Goal: Information Seeking & Learning: Learn about a topic

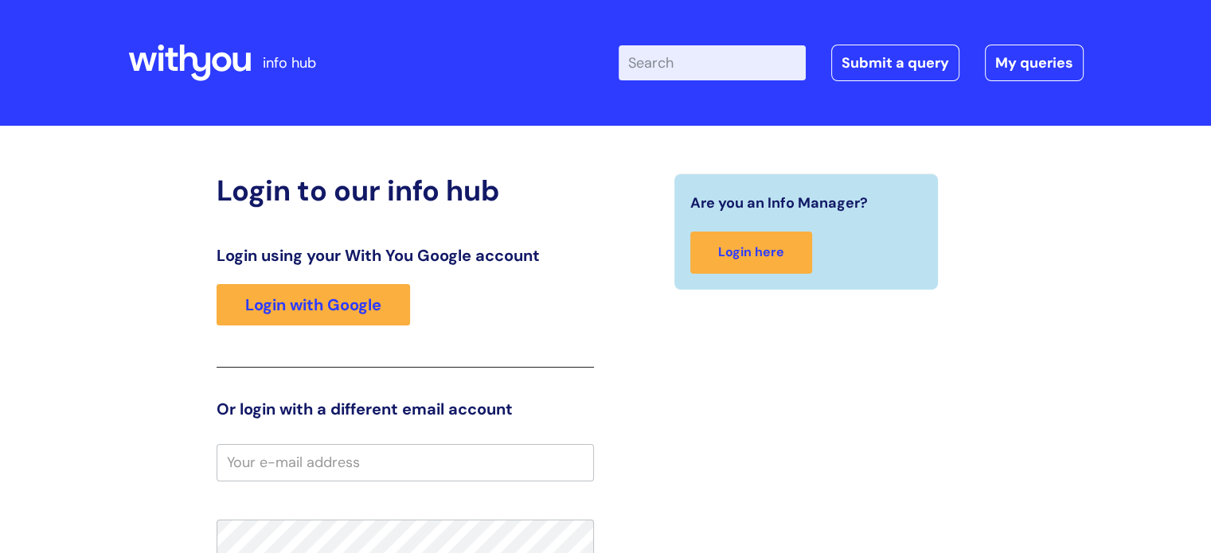
click at [373, 327] on div "Login using your With You Google account Login with Google" at bounding box center [405, 307] width 377 height 122
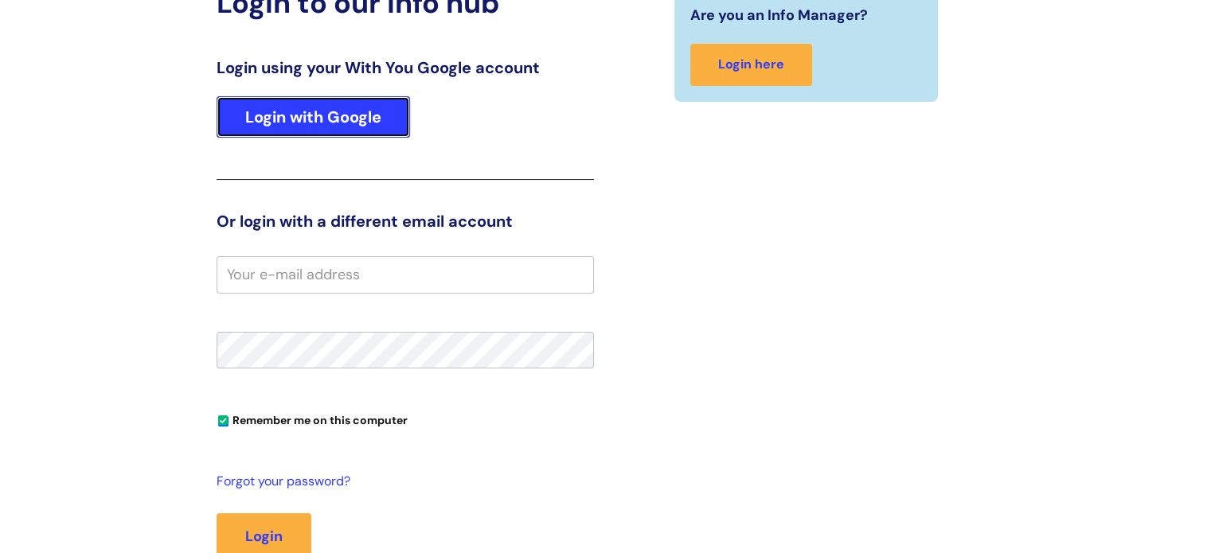
click at [326, 120] on link "Login with Google" at bounding box center [313, 116] width 193 height 41
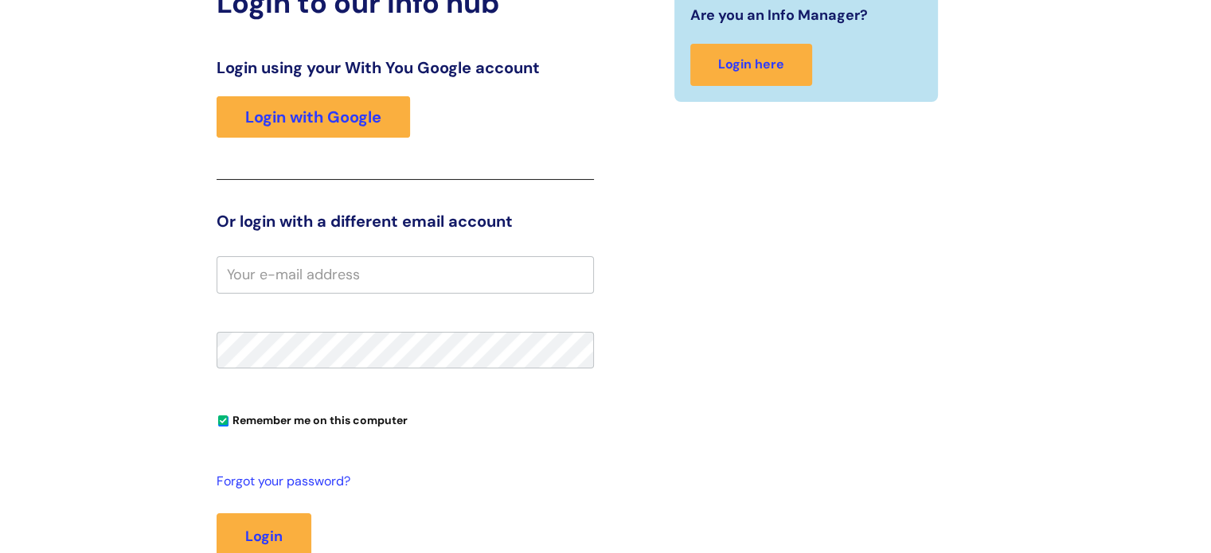
drag, startPoint x: 326, startPoint y: 120, endPoint x: 572, endPoint y: 138, distance: 246.6
click at [572, 138] on div "Login using your With You Google account Login with Google" at bounding box center [405, 119] width 377 height 122
click at [378, 270] on input "email" at bounding box center [405, 274] width 377 height 37
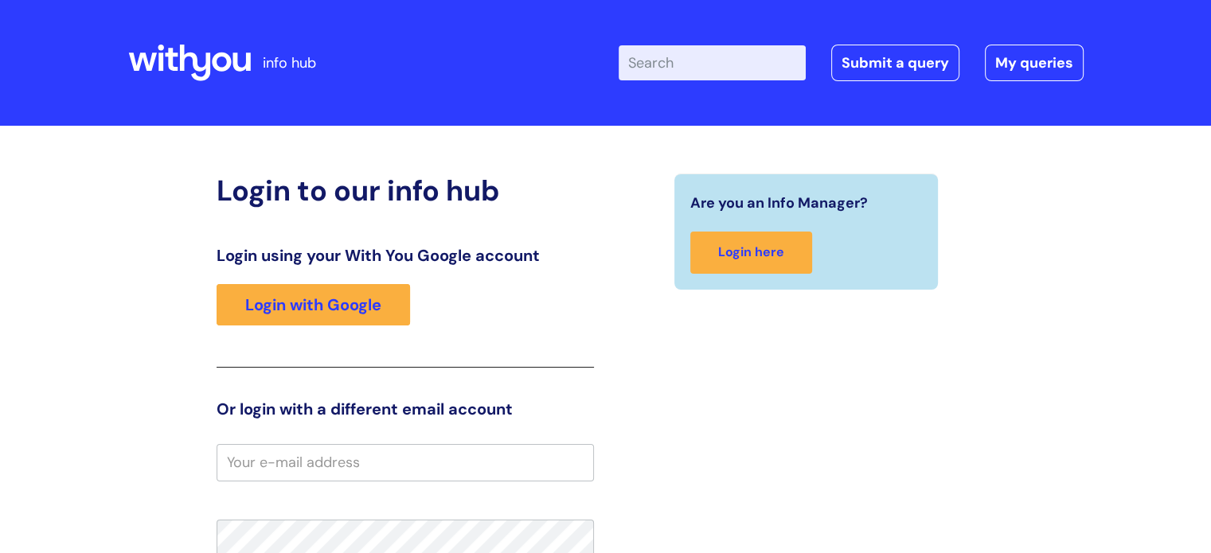
scroll to position [0, 0]
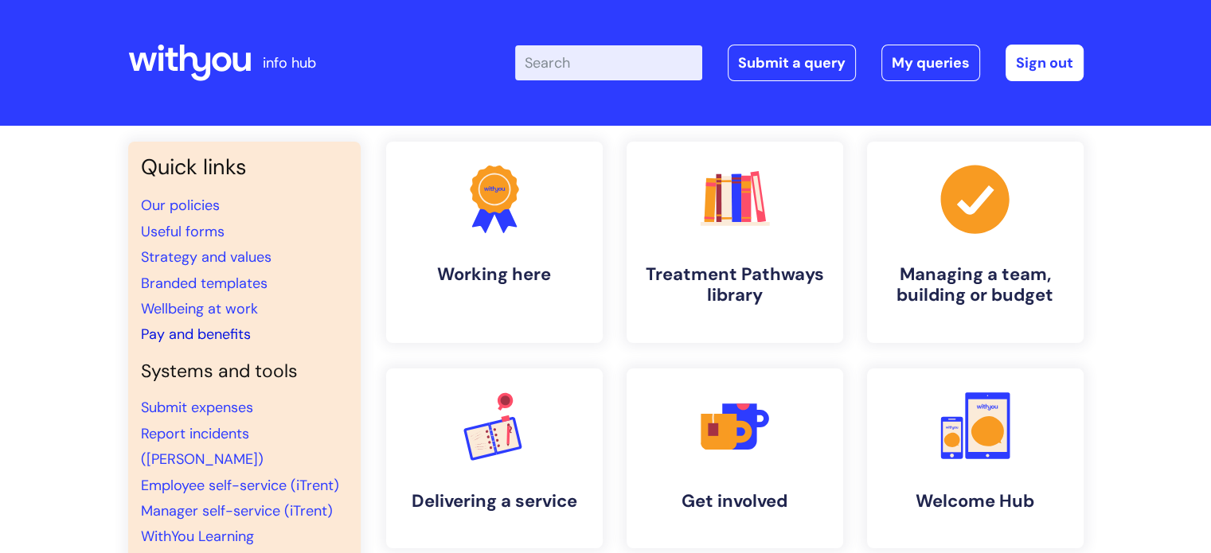
click at [211, 334] on link "Pay and benefits" at bounding box center [196, 334] width 110 height 19
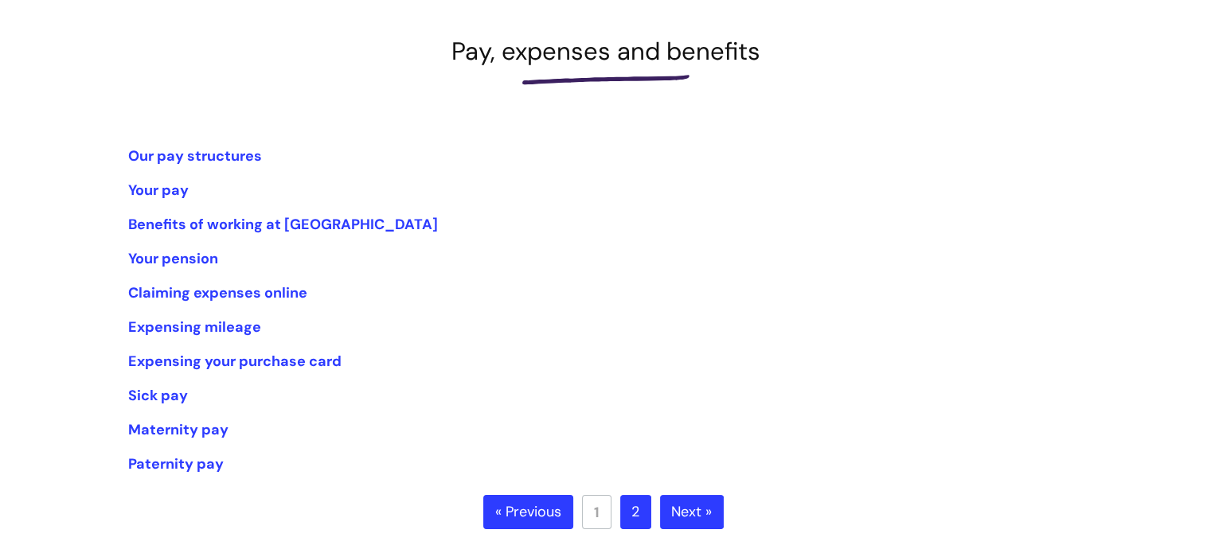
scroll to position [271, 0]
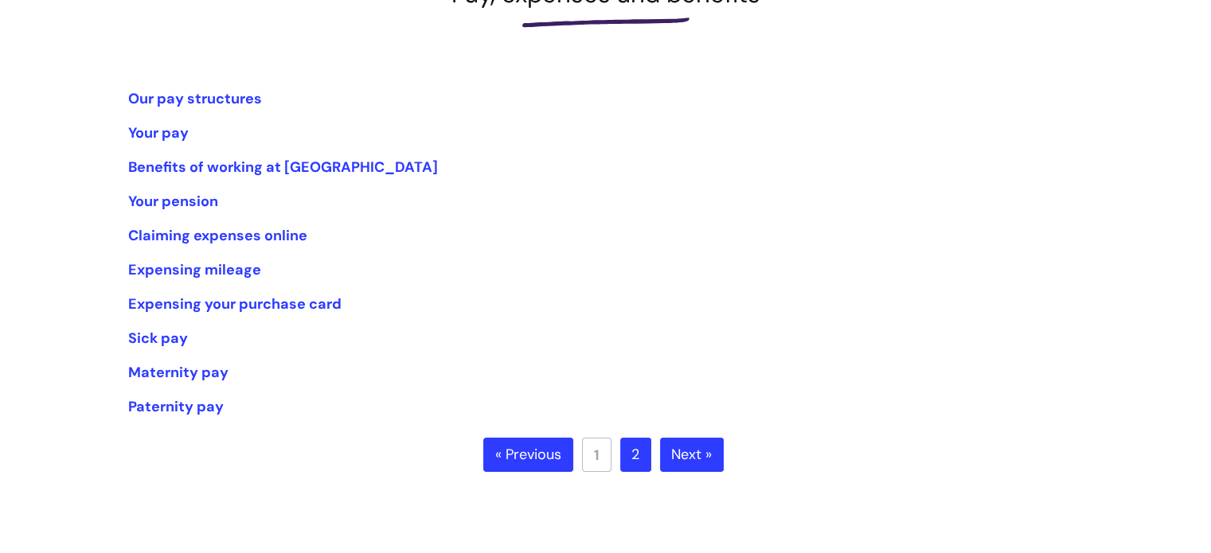
click at [229, 84] on div "Info Hub Categories Working here Pay, expenses and benefits Our pay structures …" at bounding box center [605, 171] width 955 height 601
click at [213, 97] on link "Our pay structures" at bounding box center [195, 98] width 134 height 19
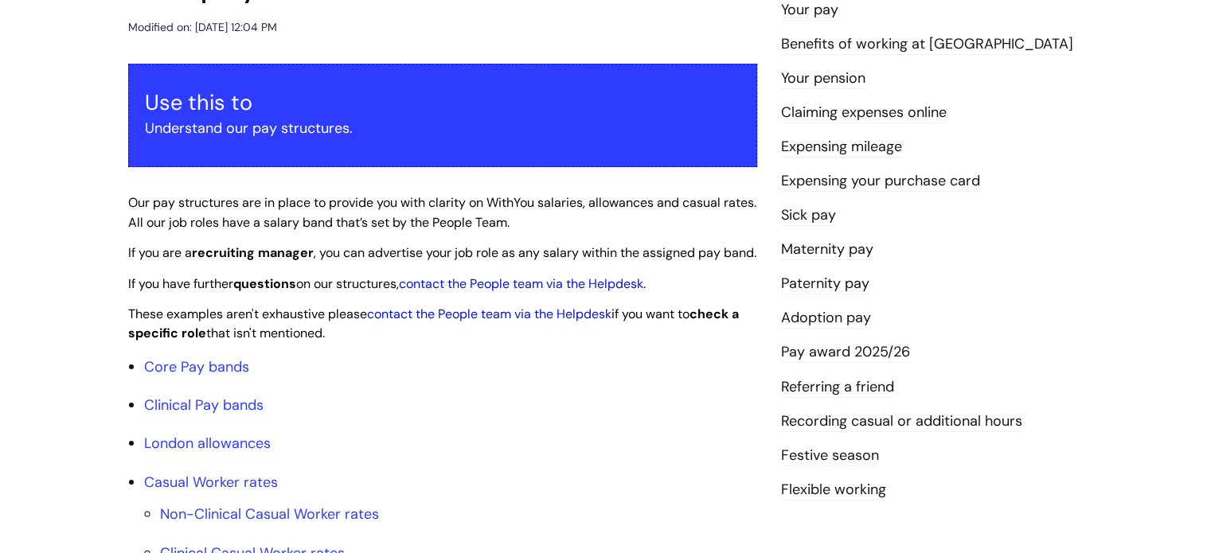
scroll to position [486, 0]
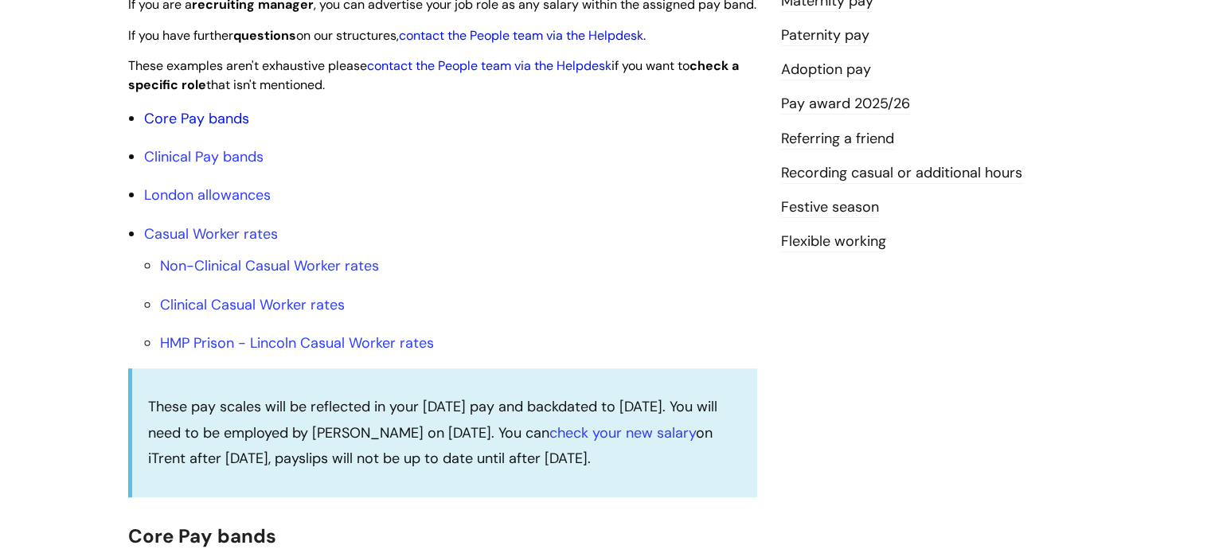
click at [202, 128] on link "Core Pay bands" at bounding box center [196, 118] width 105 height 19
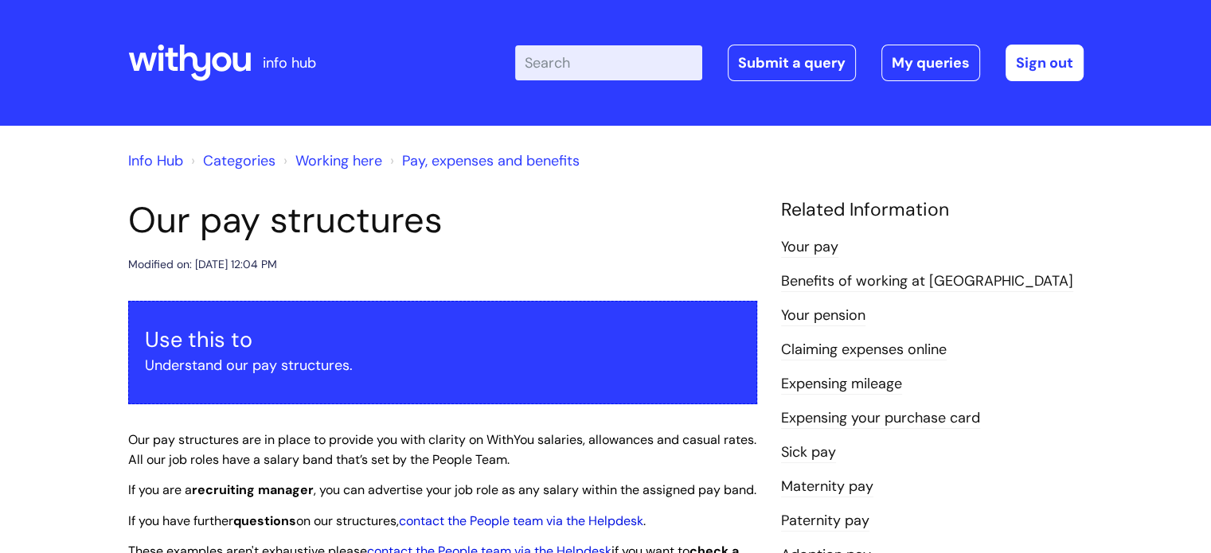
click at [643, 57] on input "Enter your search term here..." at bounding box center [608, 62] width 187 height 35
click at [155, 165] on link "Info Hub" at bounding box center [155, 160] width 55 height 19
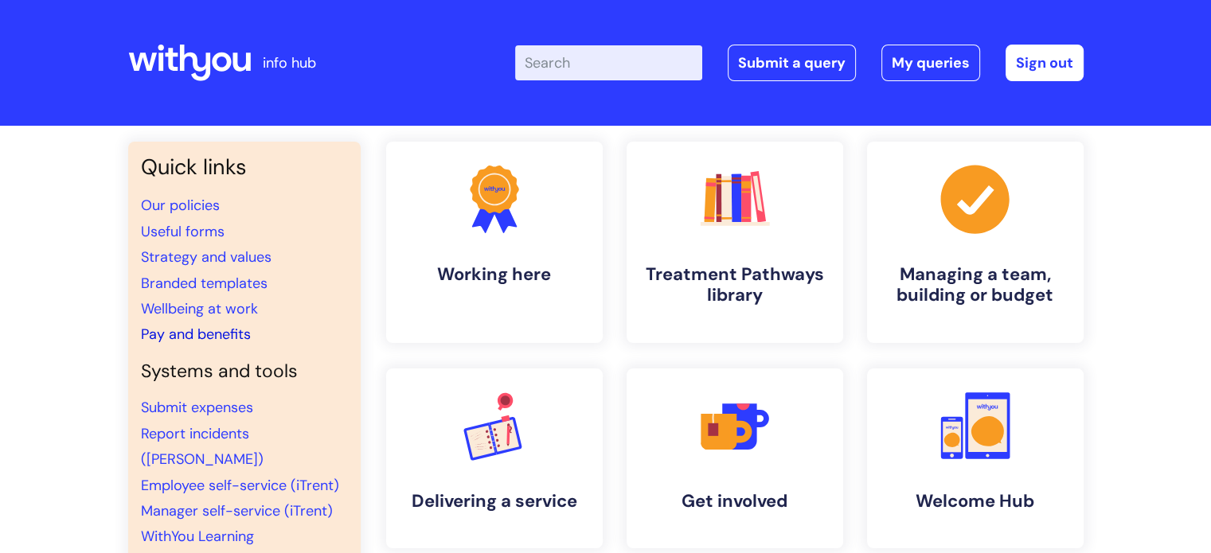
click at [205, 337] on link "Pay and benefits" at bounding box center [196, 334] width 110 height 19
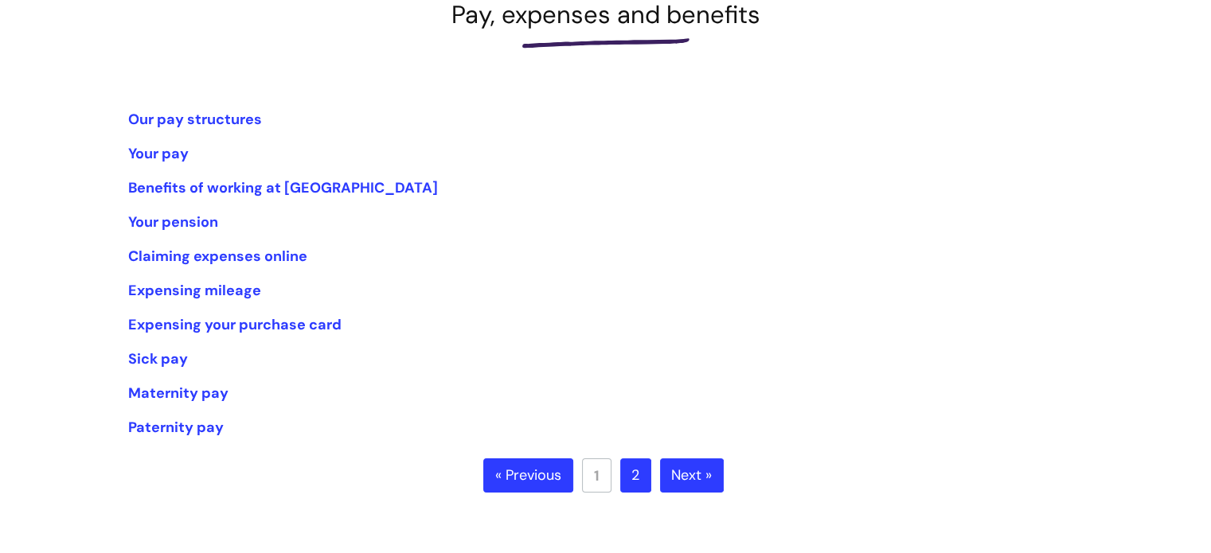
scroll to position [248, 0]
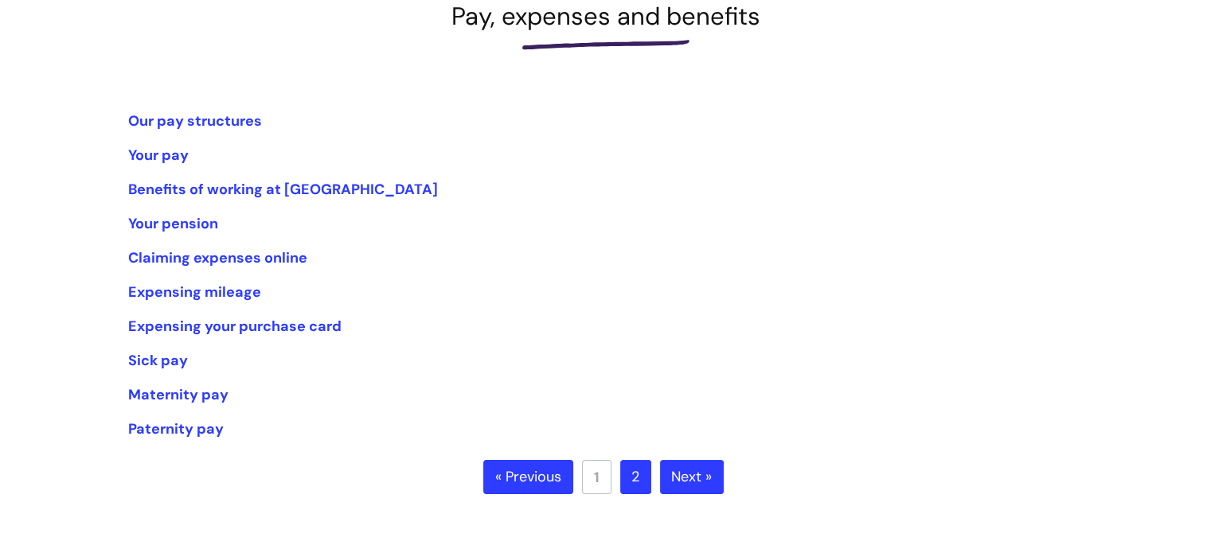
click at [633, 479] on link "2" at bounding box center [635, 477] width 31 height 35
